Goal: Task Accomplishment & Management: Use online tool/utility

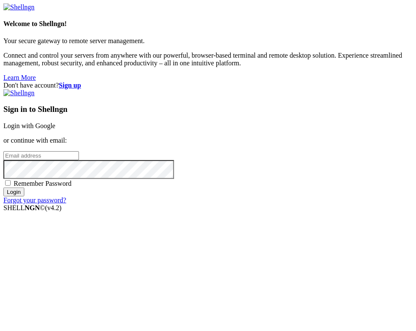
click at [56, 123] on link "Login with Google" at bounding box center [29, 125] width 52 height 7
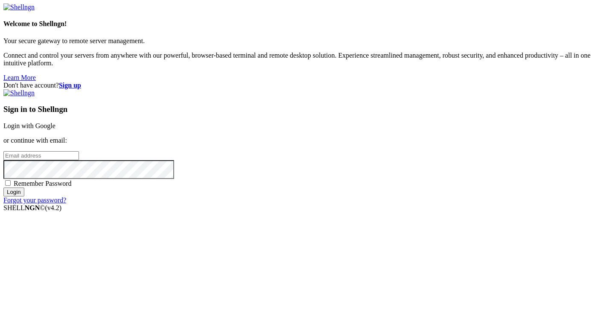
click at [400, 109] on div "Sign in to Shellngn Login with Google or continue with email: Remember Password…" at bounding box center [307, 146] width 608 height 115
click at [56, 122] on link "Login with Google" at bounding box center [29, 125] width 52 height 7
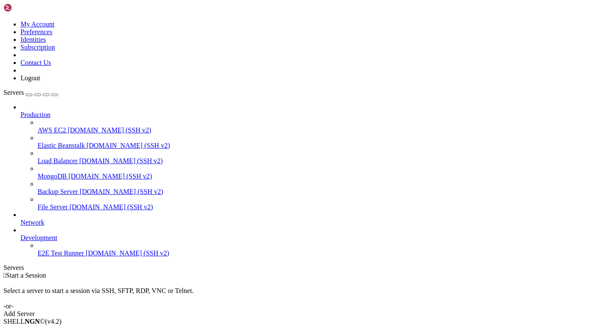
click at [20, 234] on icon at bounding box center [20, 234] width 0 height 0
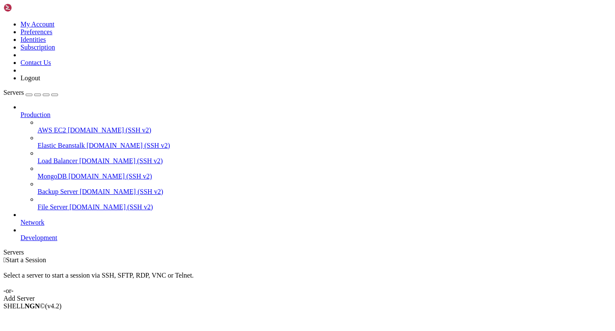
click at [20, 234] on icon at bounding box center [20, 234] width 0 height 0
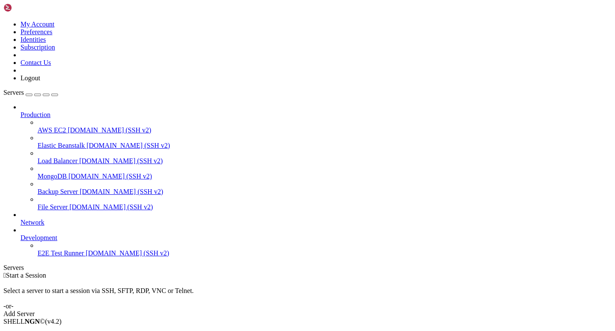
click at [20, 219] on icon at bounding box center [20, 219] width 0 height 0
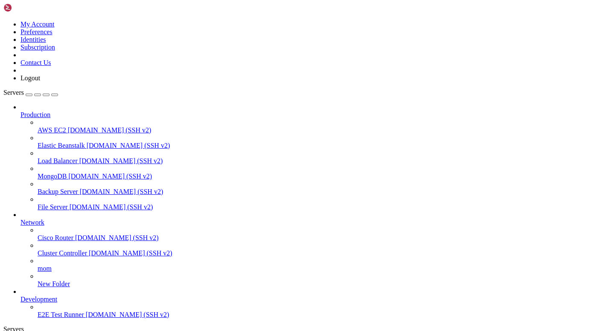
click at [20, 219] on icon at bounding box center [20, 219] width 0 height 0
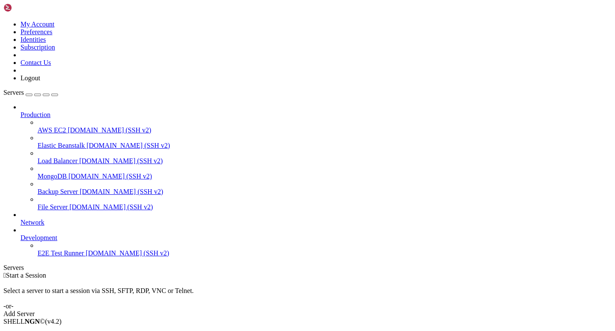
click at [53, 203] on span "File Server" at bounding box center [53, 206] width 30 height 7
click at [20, 219] on icon at bounding box center [20, 219] width 0 height 0
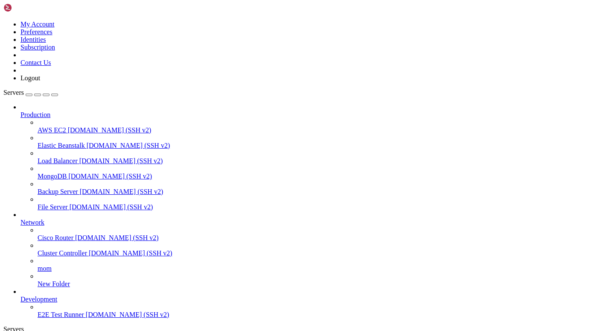
click at [60, 188] on span "Backup Server" at bounding box center [58, 191] width 41 height 7
click at [45, 203] on span "File Server" at bounding box center [53, 206] width 30 height 7
click at [44, 219] on span "Network" at bounding box center [32, 222] width 24 height 7
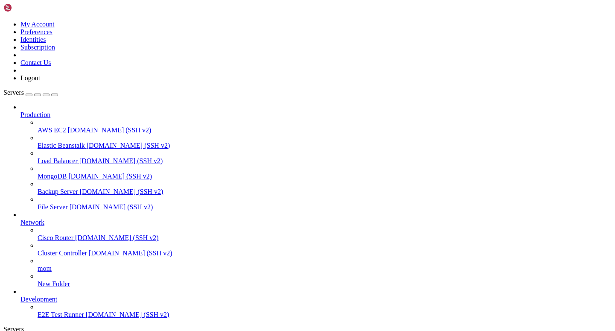
click at [44, 219] on span "Network" at bounding box center [32, 222] width 24 height 7
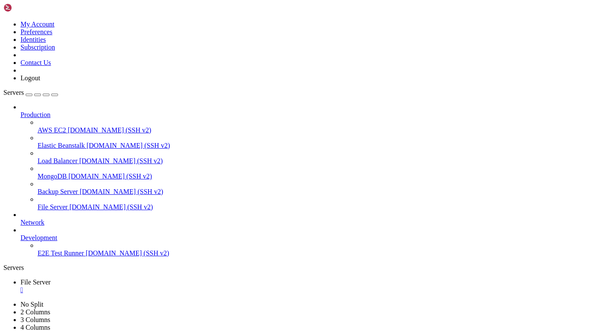
click at [44, 219] on span "Network" at bounding box center [32, 222] width 24 height 7
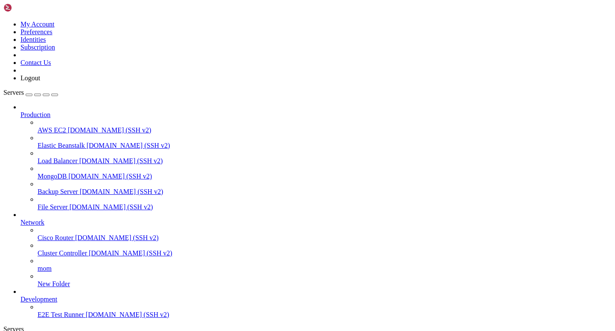
click at [20, 111] on icon at bounding box center [20, 111] width 0 height 0
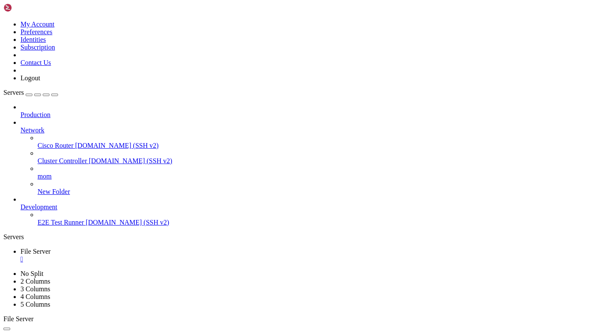
click at [89, 157] on span "[DOMAIN_NAME] (SSH v2)" at bounding box center [131, 160] width 84 height 7
click at [20, 126] on icon at bounding box center [20, 126] width 0 height 0
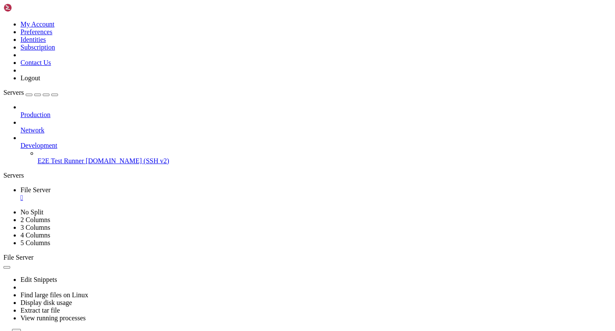
click at [86, 157] on span "[DOMAIN_NAME] (SSH v2)" at bounding box center [128, 160] width 84 height 7
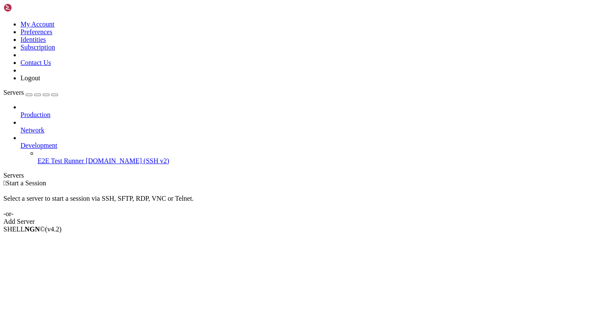
click at [360, 218] on div "Add Server" at bounding box center [307, 222] width 608 height 8
